Goal: Task Accomplishment & Management: Manage account settings

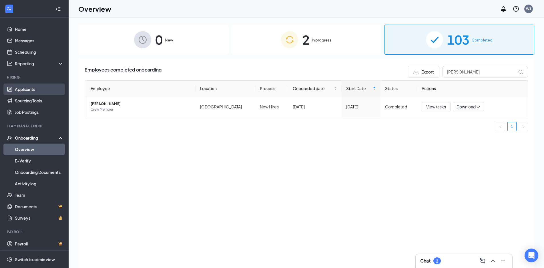
click at [15, 89] on link "Applicants" at bounding box center [39, 88] width 49 height 11
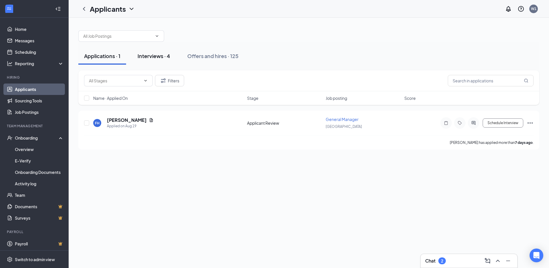
click at [153, 56] on div "Interviews · 4" at bounding box center [153, 55] width 33 height 7
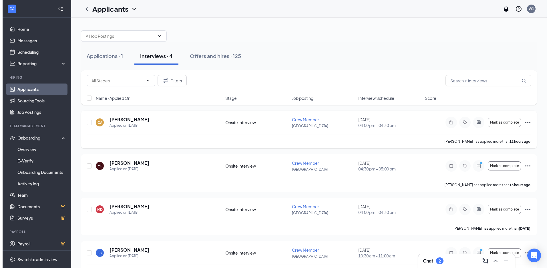
scroll to position [18, 0]
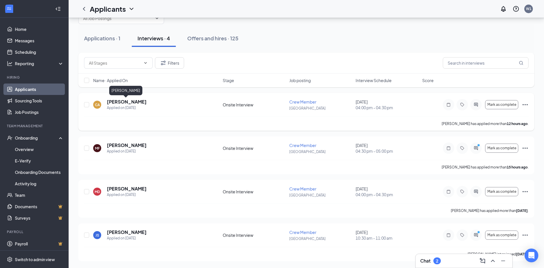
click at [129, 102] on h5 "[PERSON_NAME]" at bounding box center [127, 102] width 40 height 6
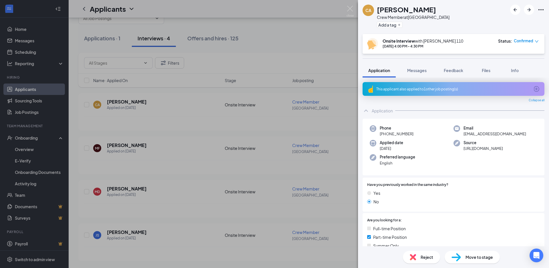
click at [412, 87] on div "This applicant also applied to 1 other job posting(s)" at bounding box center [452, 89] width 153 height 5
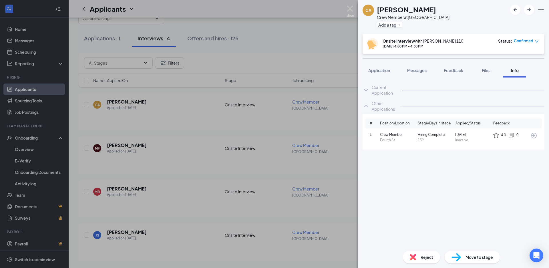
click at [350, 12] on img at bounding box center [349, 11] width 7 height 11
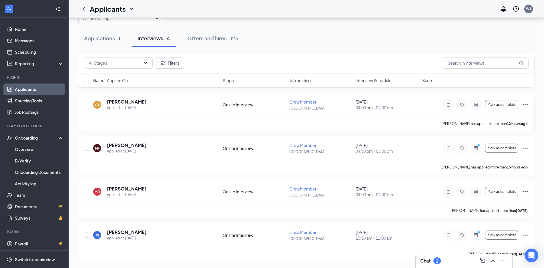
click at [140, 102] on div "CA [PERSON_NAME] Applied on [DATE]" at bounding box center [156, 105] width 126 height 12
click at [138, 101] on h5 "[PERSON_NAME]" at bounding box center [127, 102] width 40 height 6
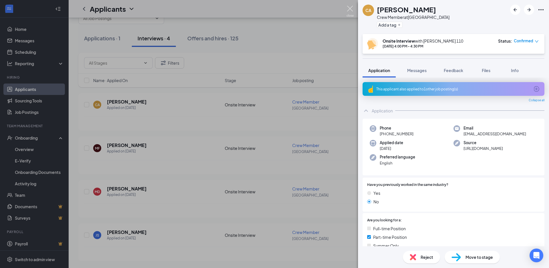
click at [350, 11] on img at bounding box center [349, 11] width 7 height 11
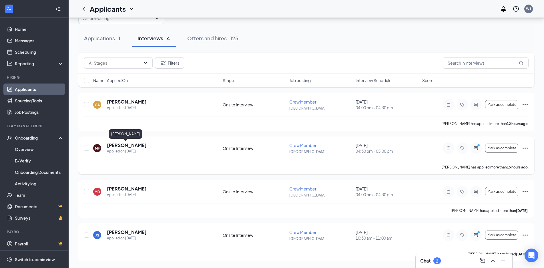
click at [120, 146] on h5 "[PERSON_NAME]" at bounding box center [127, 145] width 40 height 6
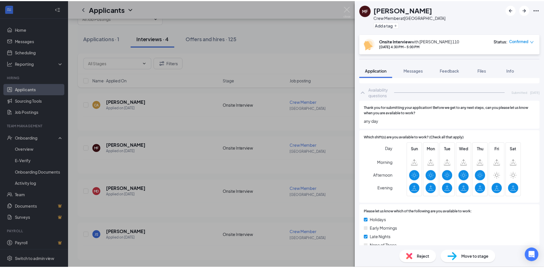
scroll to position [279, 0]
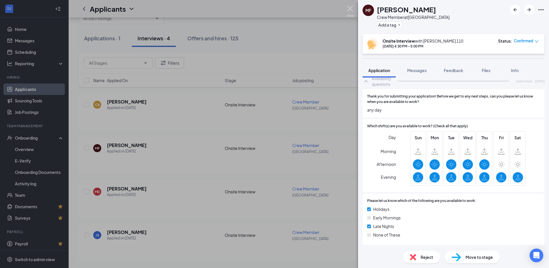
click at [350, 12] on img at bounding box center [349, 11] width 7 height 11
